Goal: Information Seeking & Learning: Learn about a topic

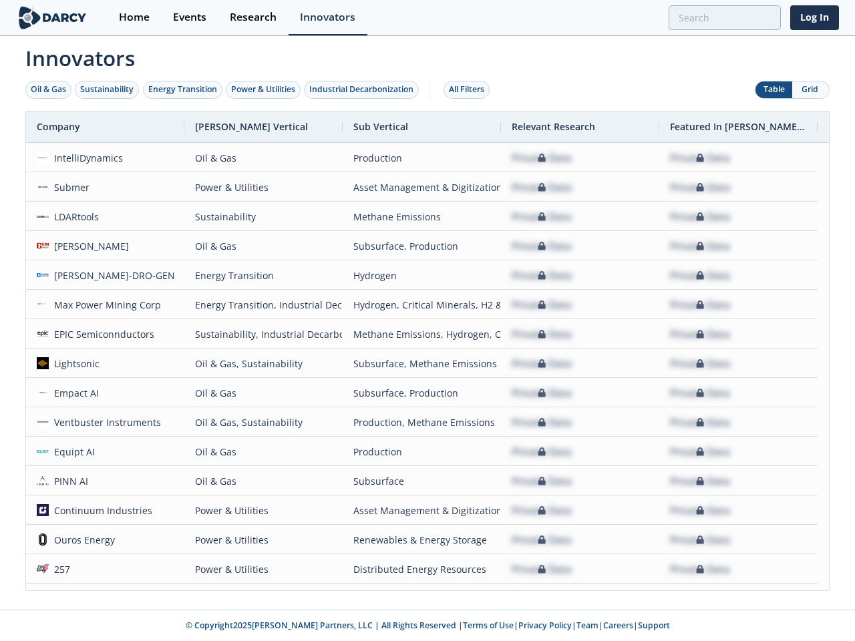
click at [49, 89] on div "Oil & Gas" at bounding box center [48, 89] width 35 height 12
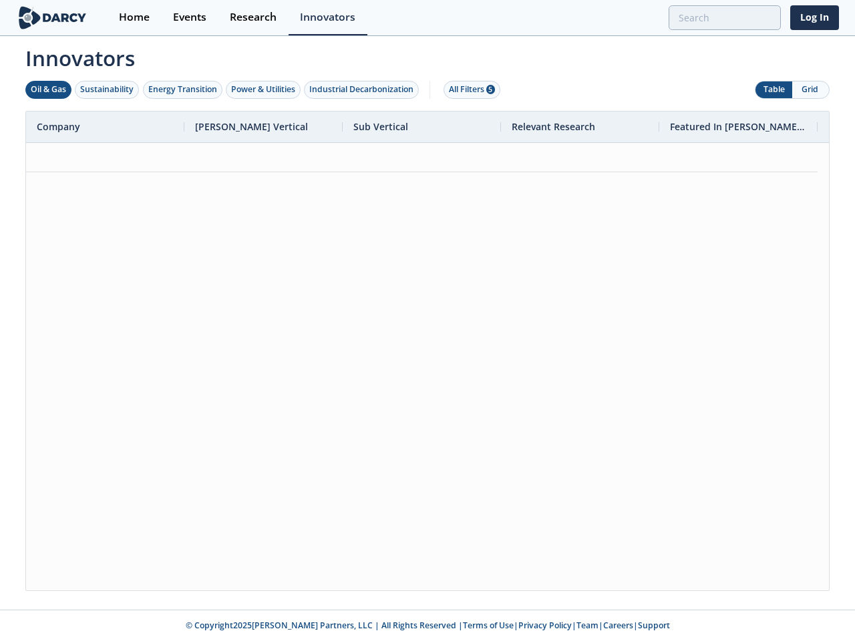
click at [107, 89] on div "Sustainability" at bounding box center [106, 89] width 53 height 12
click at [183, 89] on div "Energy Transition" at bounding box center [182, 89] width 69 height 12
click at [264, 89] on div "Power & Utilities" at bounding box center [263, 89] width 64 height 12
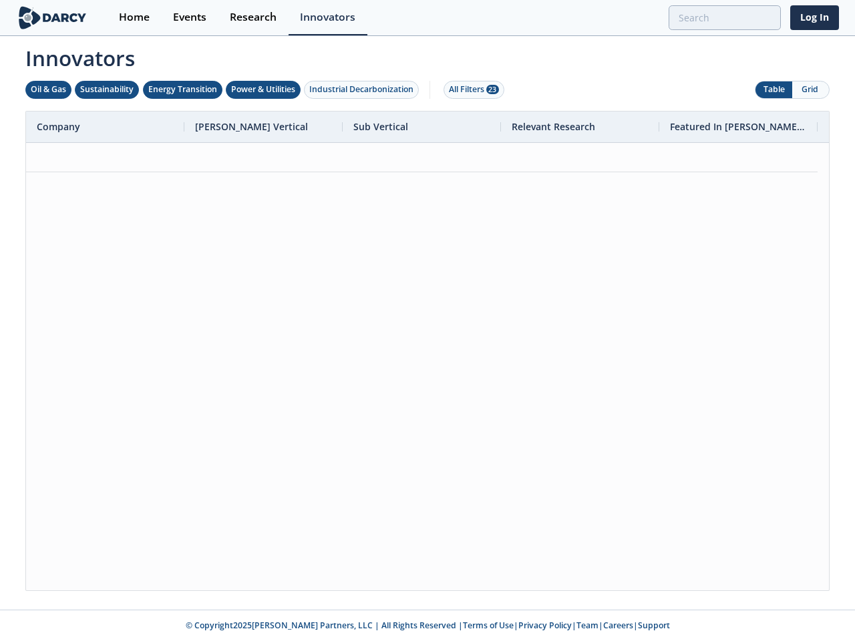
click at [364, 89] on div "Industrial Decarbonization" at bounding box center [361, 89] width 104 height 12
